Goal: Check status: Check status

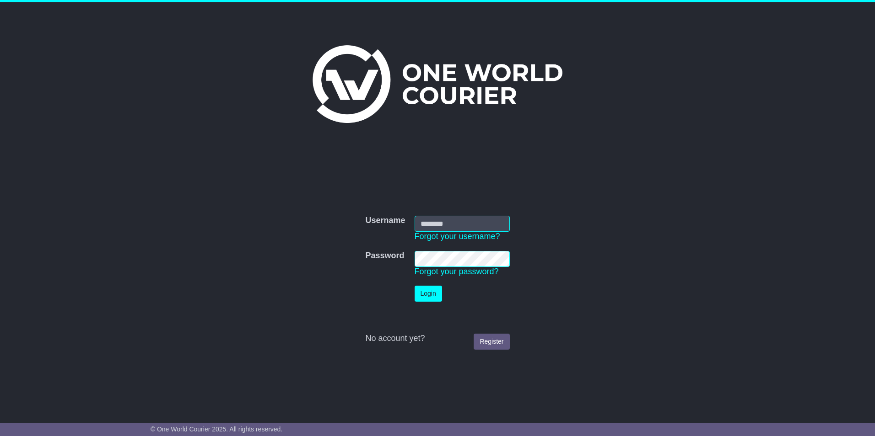
type input "******"
click at [435, 297] on button "Login" at bounding box center [427, 294] width 27 height 16
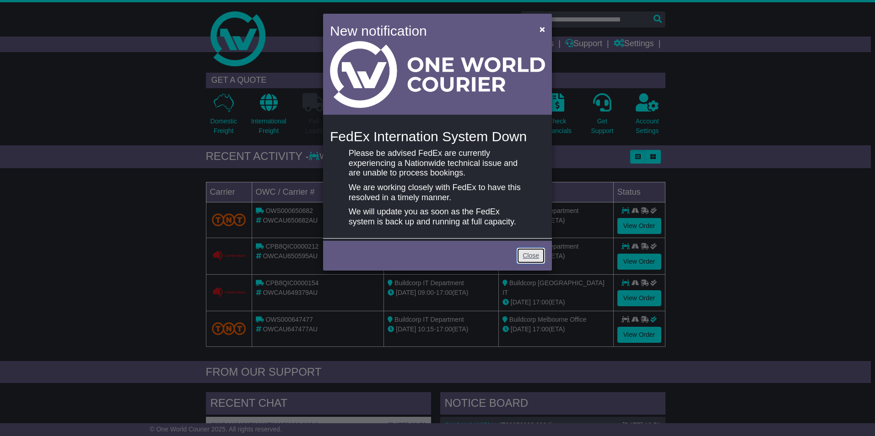
click at [527, 260] on link "Close" at bounding box center [530, 256] width 28 height 16
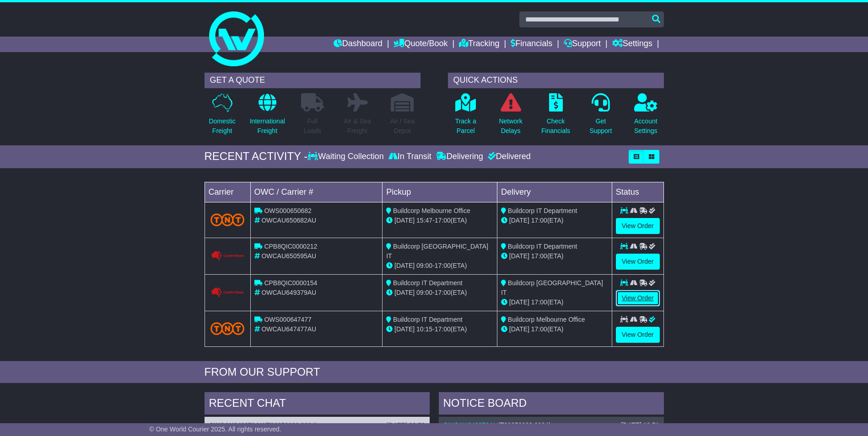
click at [649, 298] on link "View Order" at bounding box center [638, 298] width 44 height 16
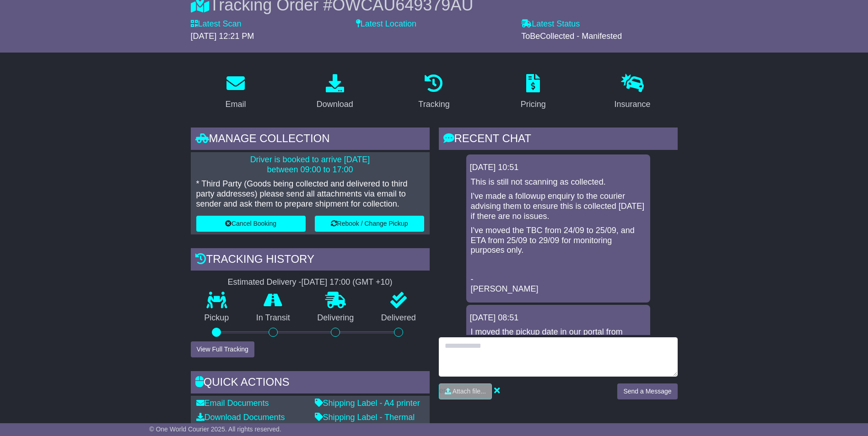
click at [526, 347] on textarea at bounding box center [558, 357] width 239 height 39
type textarea "*"
